Goal: Information Seeking & Learning: Learn about a topic

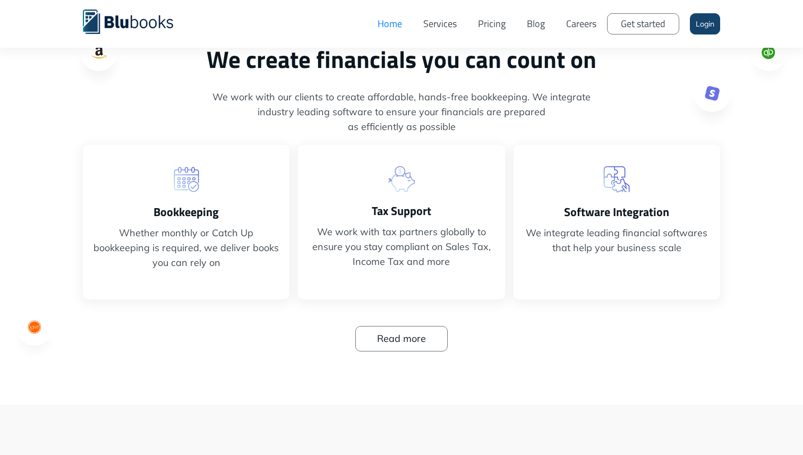
scroll to position [356, 0]
click at [408, 336] on link "Read more" at bounding box center [401, 337] width 92 height 25
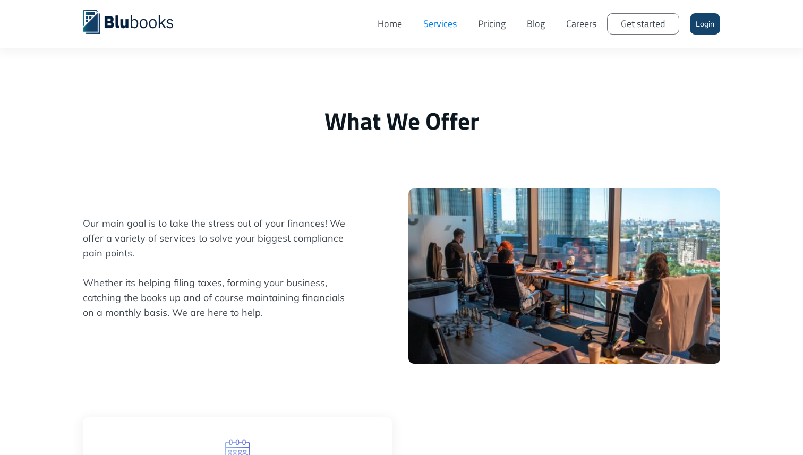
click at [492, 22] on link "Pricing" at bounding box center [491, 24] width 49 height 32
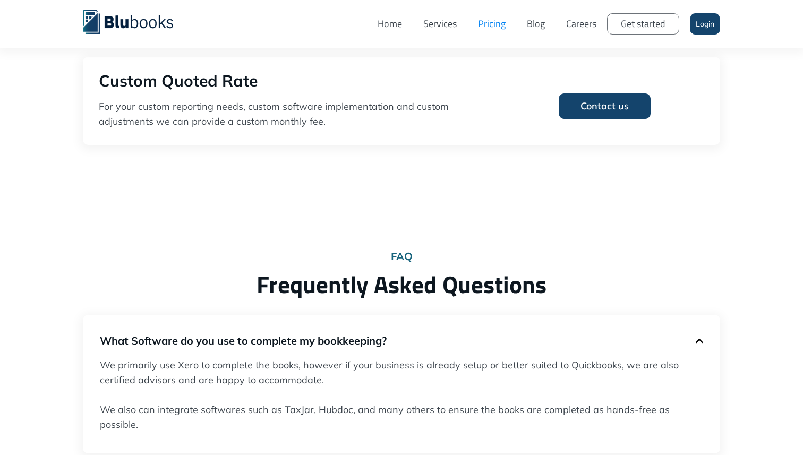
scroll to position [451, 0]
